Goal: Information Seeking & Learning: Understand process/instructions

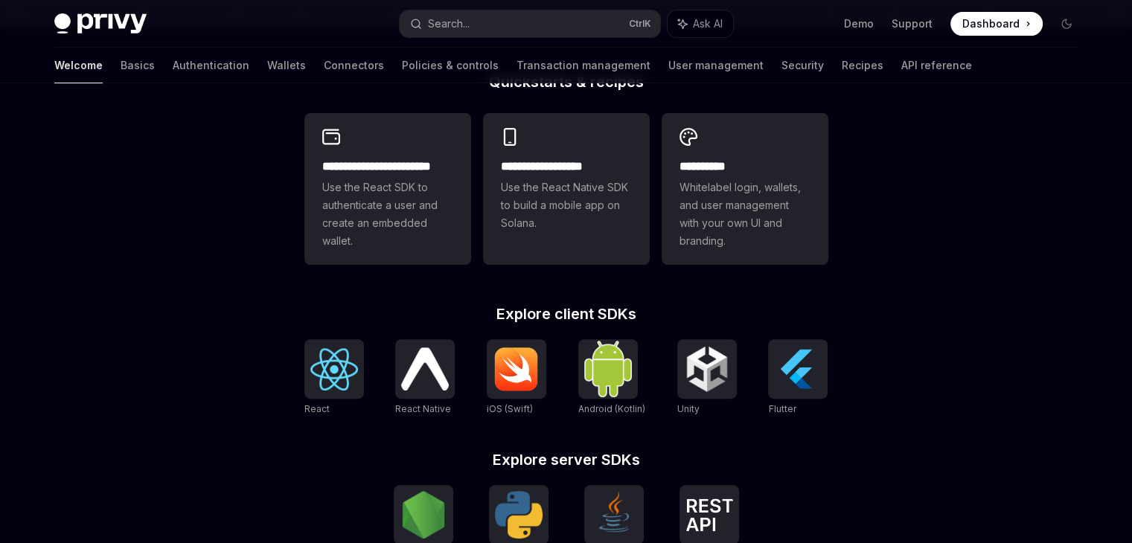
scroll to position [521, 0]
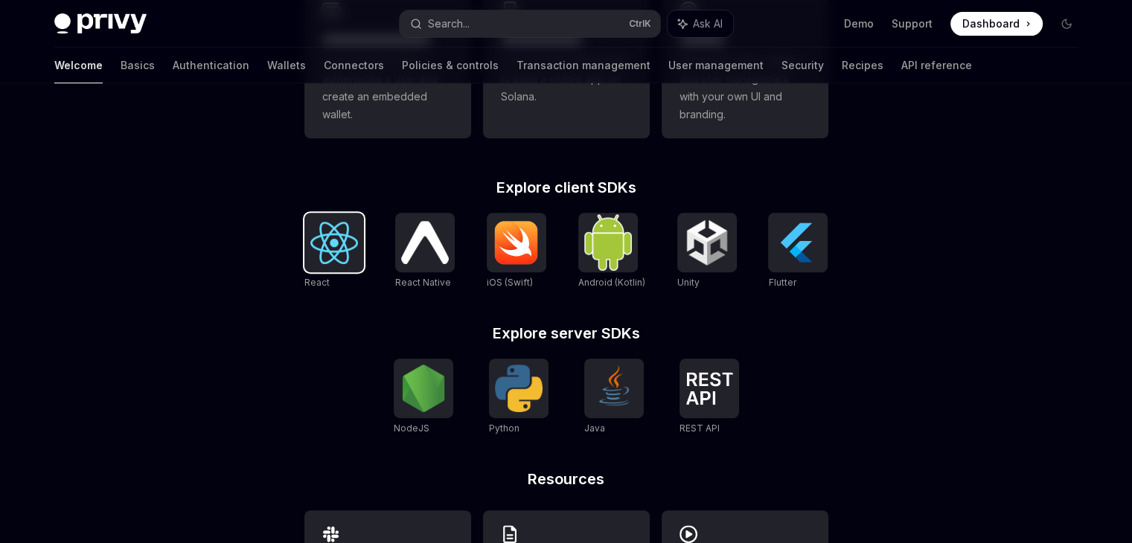
click at [349, 252] on img at bounding box center [334, 243] width 48 height 42
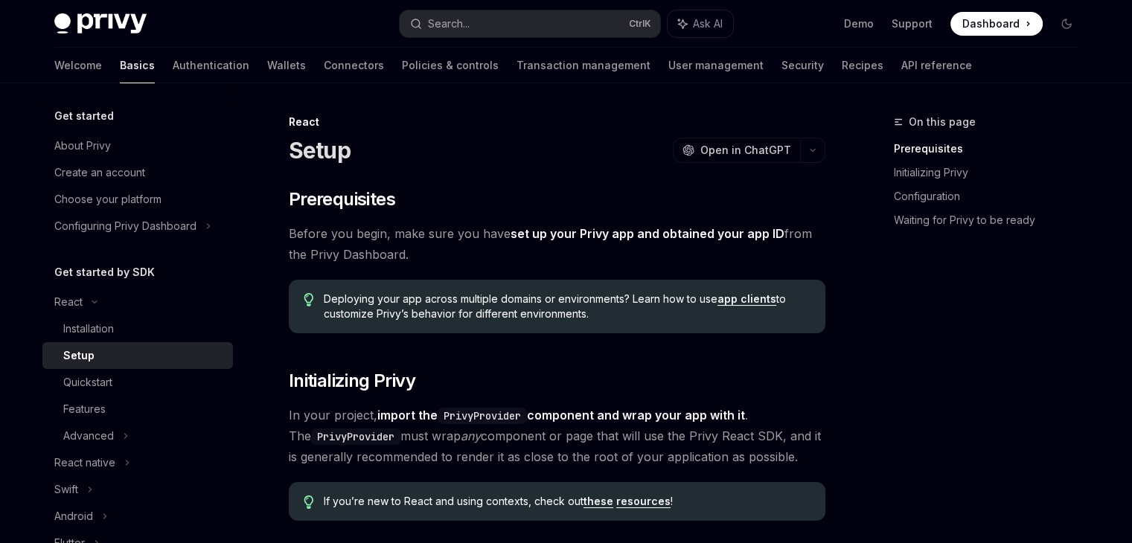
scroll to position [223, 0]
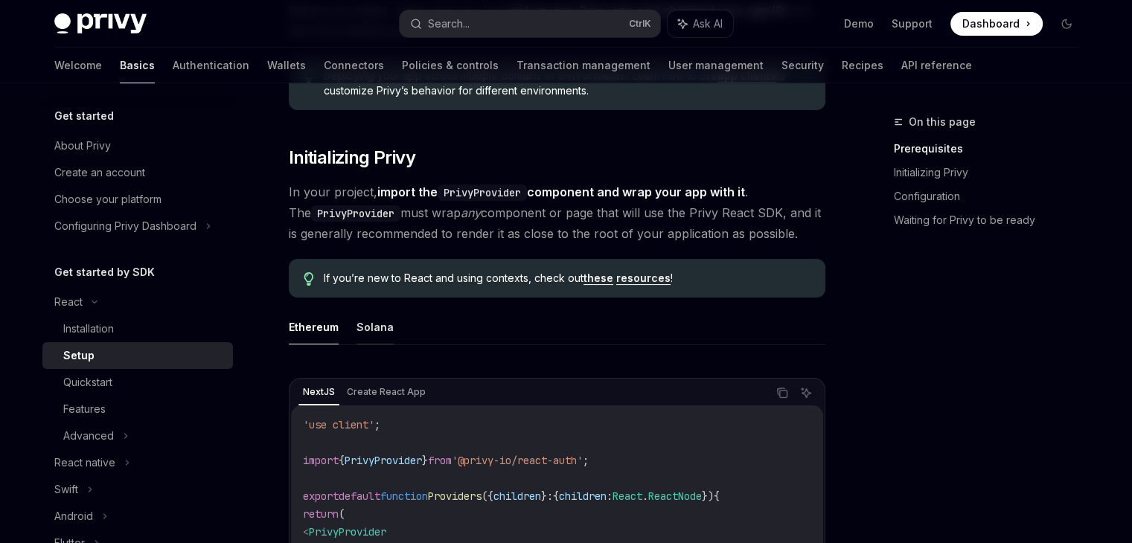
click at [386, 333] on button "Solana" at bounding box center [374, 327] width 37 height 35
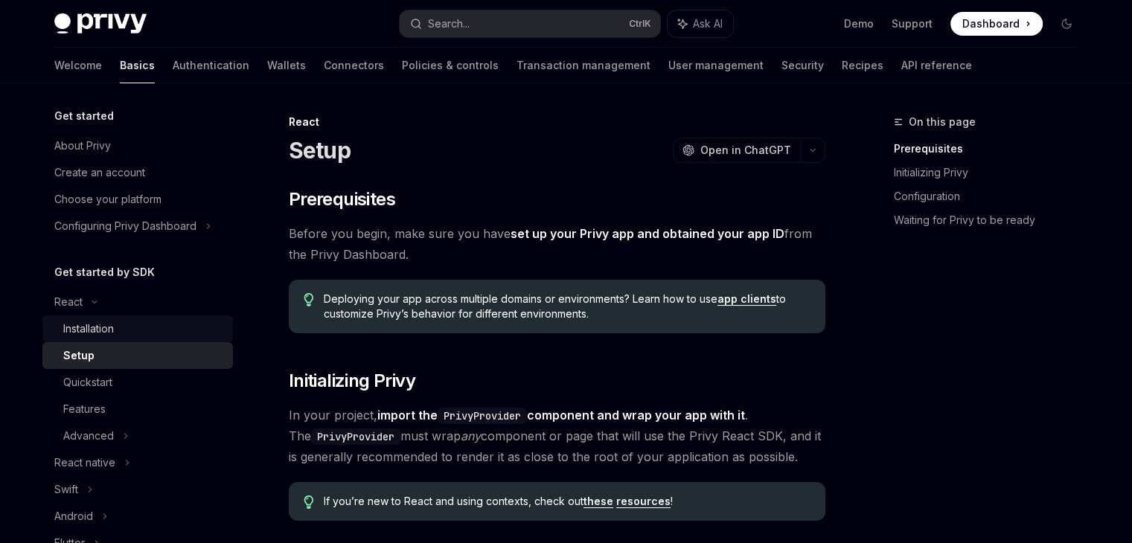
click at [131, 334] on div "Installation" at bounding box center [143, 329] width 161 height 18
type textarea "*"
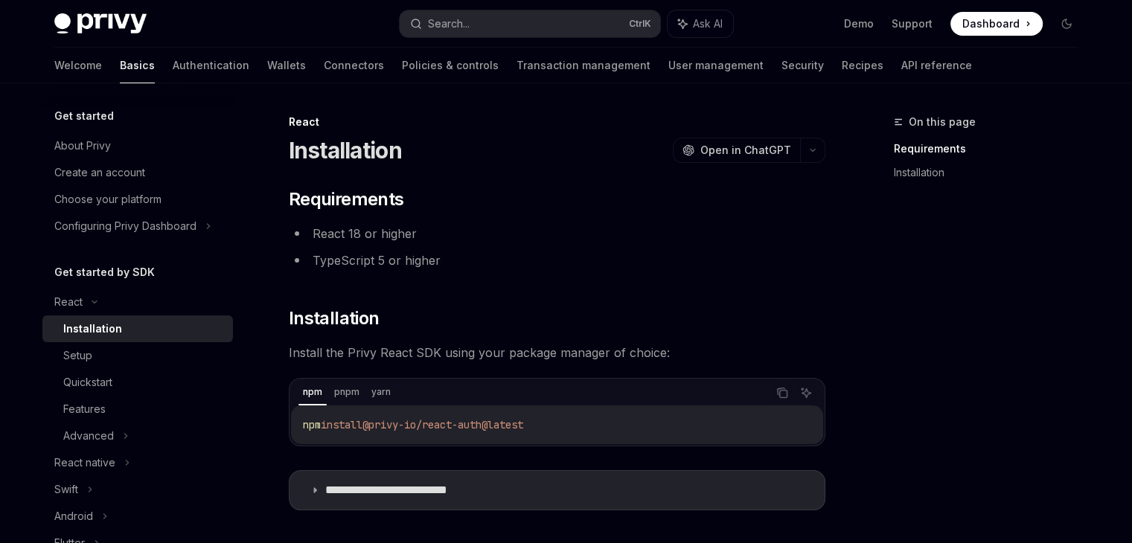
scroll to position [149, 0]
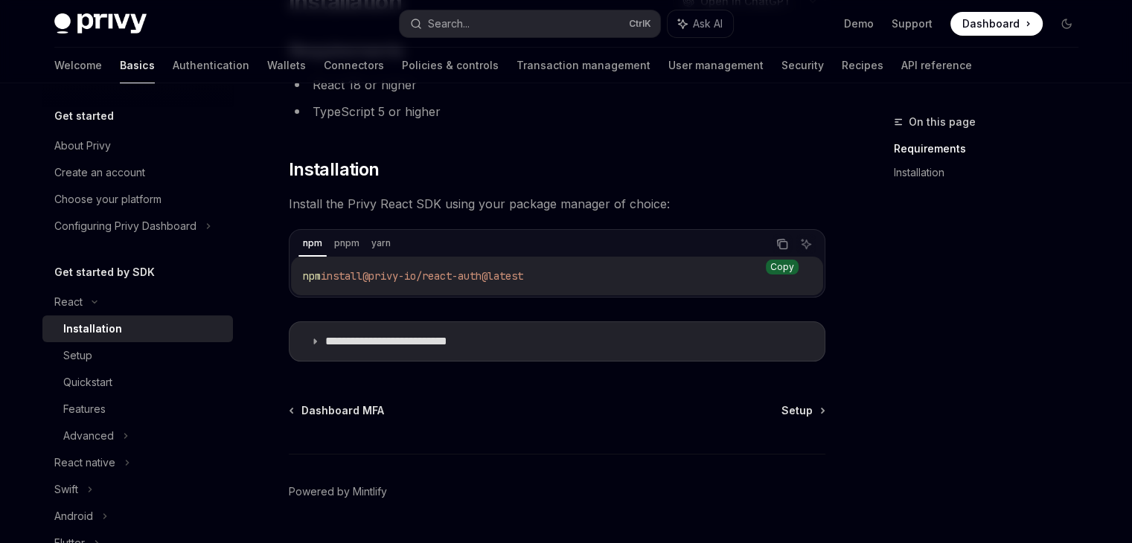
click at [784, 239] on icon "Copy the contents from the code block" at bounding box center [782, 244] width 12 height 12
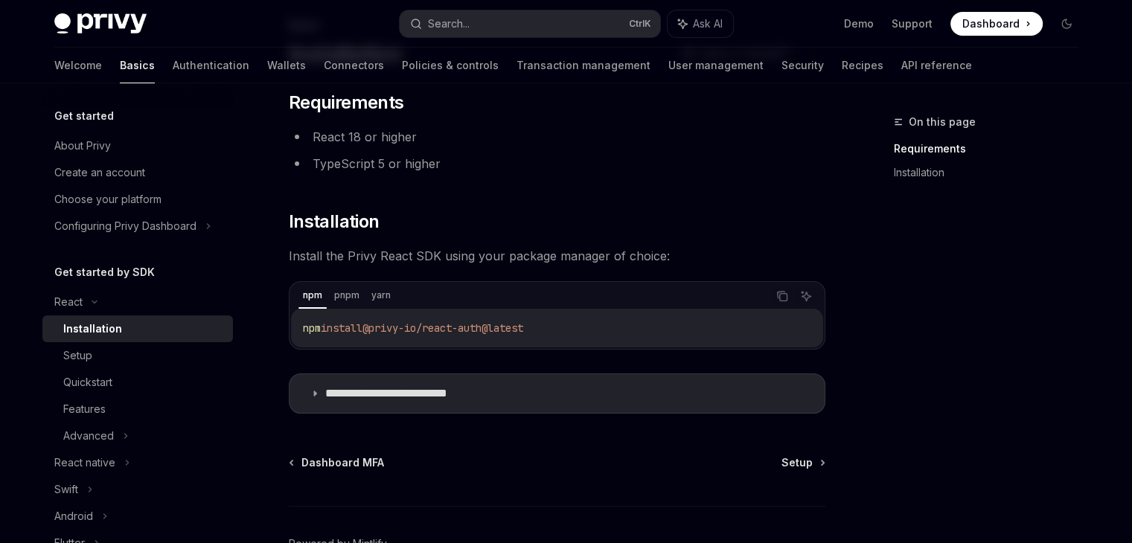
scroll to position [188, 0]
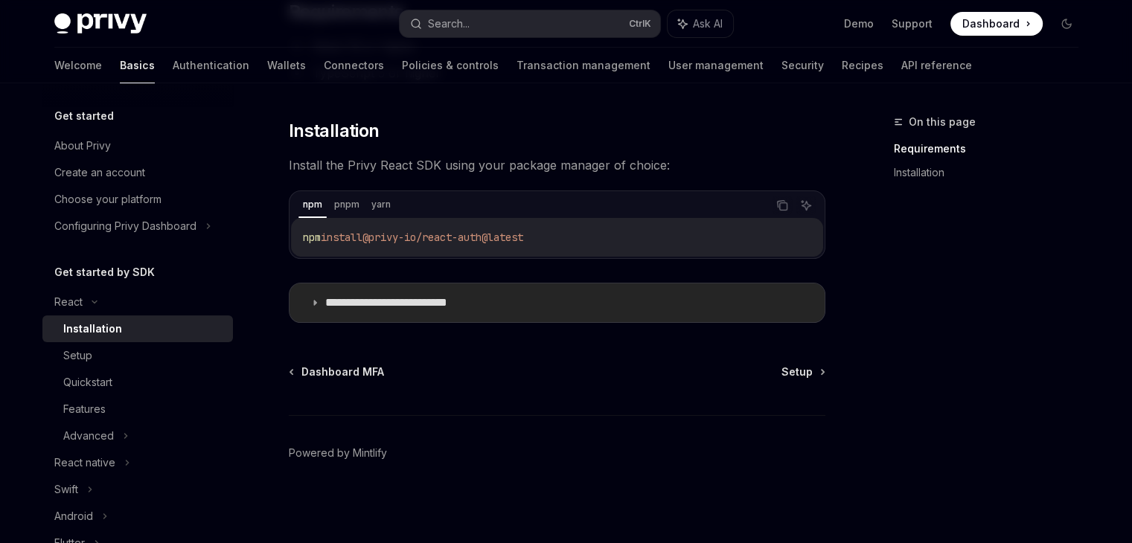
click at [385, 312] on summary "**********" at bounding box center [556, 302] width 535 height 39
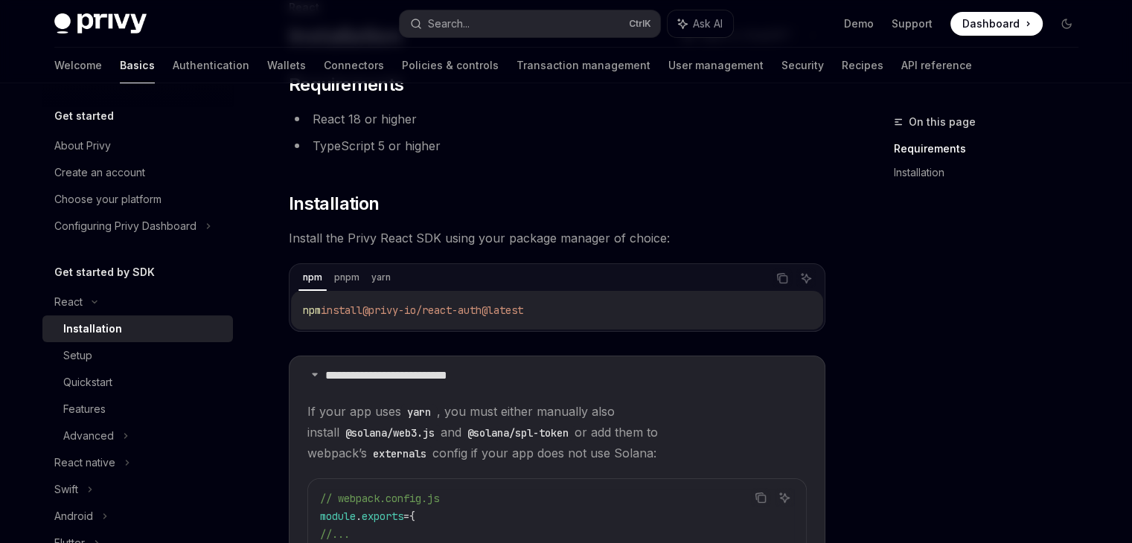
scroll to position [113, 0]
click at [455, 379] on p "**********" at bounding box center [409, 377] width 169 height 15
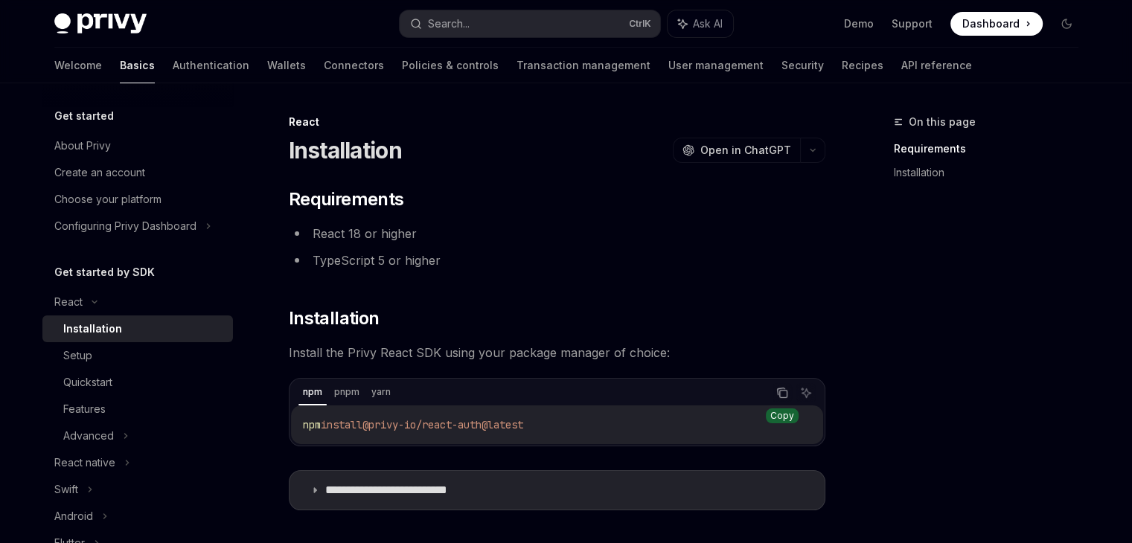
click at [781, 397] on icon "Copy the contents from the code block" at bounding box center [782, 393] width 12 height 12
click at [726, 154] on span "Open in ChatGPT" at bounding box center [745, 150] width 91 height 15
